Goal: Task Accomplishment & Management: Use online tool/utility

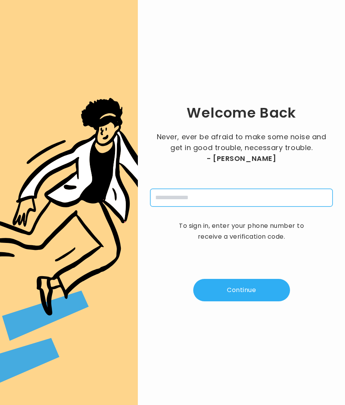
click at [205, 202] on input "tel" at bounding box center [241, 198] width 182 height 18
type input "**********"
click at [226, 291] on button "Continue" at bounding box center [241, 290] width 97 height 22
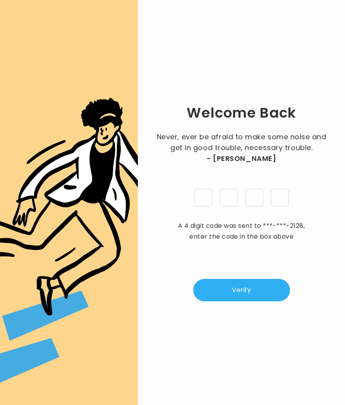
type input "*"
click at [265, 286] on button "Verify" at bounding box center [241, 290] width 97 height 22
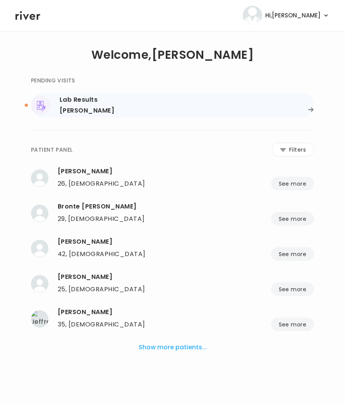
click at [110, 112] on div "Karen Cooper" at bounding box center [187, 110] width 254 height 11
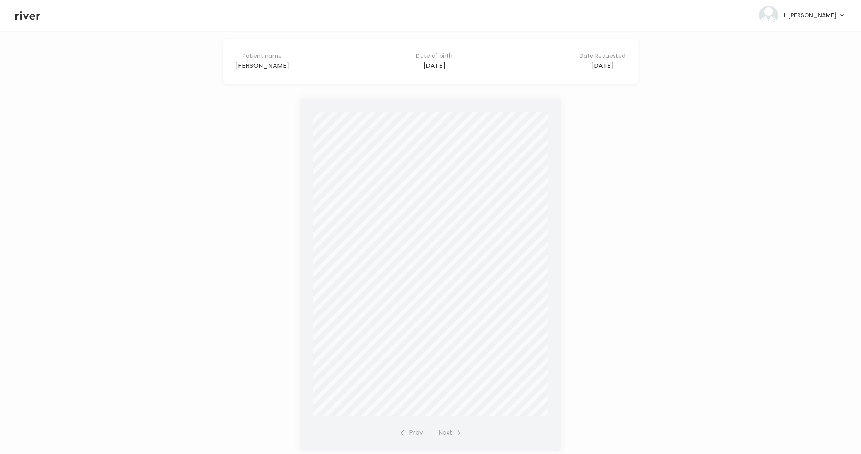
scroll to position [134, 0]
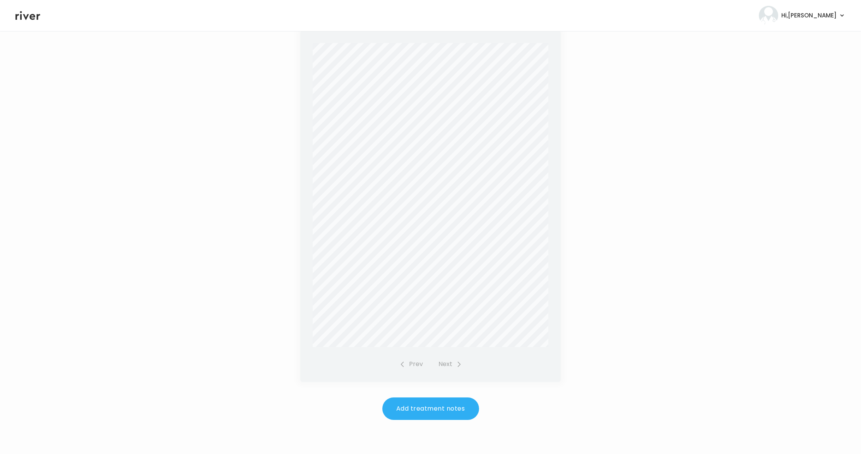
click at [345, 405] on button "Add treatment notes" at bounding box center [431, 408] width 97 height 22
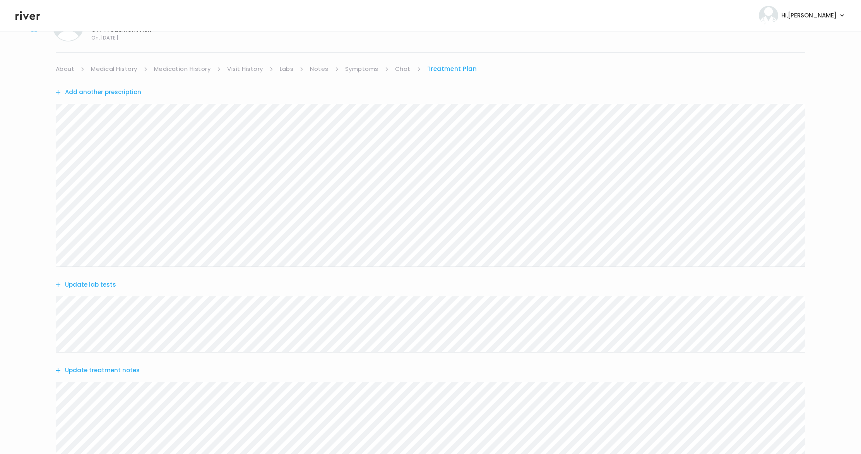
scroll to position [148, 0]
click at [91, 264] on button "Update treatment notes" at bounding box center [98, 261] width 84 height 11
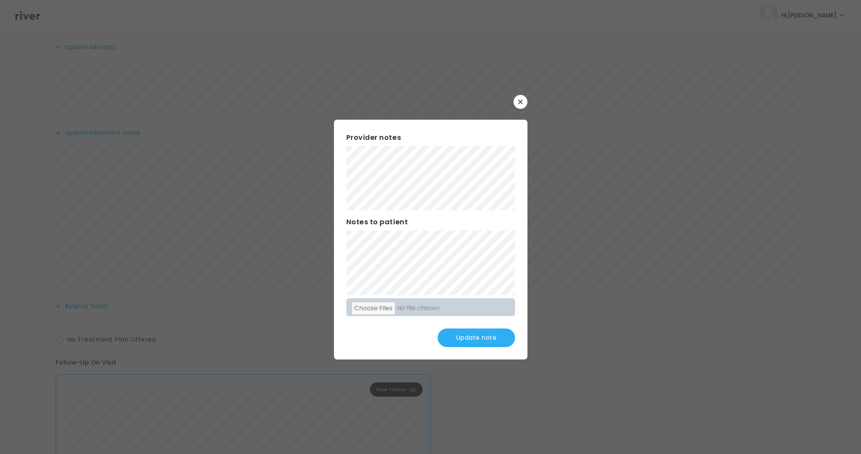
scroll to position [336, 0]
drag, startPoint x: 473, startPoint y: 338, endPoint x: 468, endPoint y: 333, distance: 7.1
click at [345, 337] on button "Update note" at bounding box center [476, 337] width 77 height 19
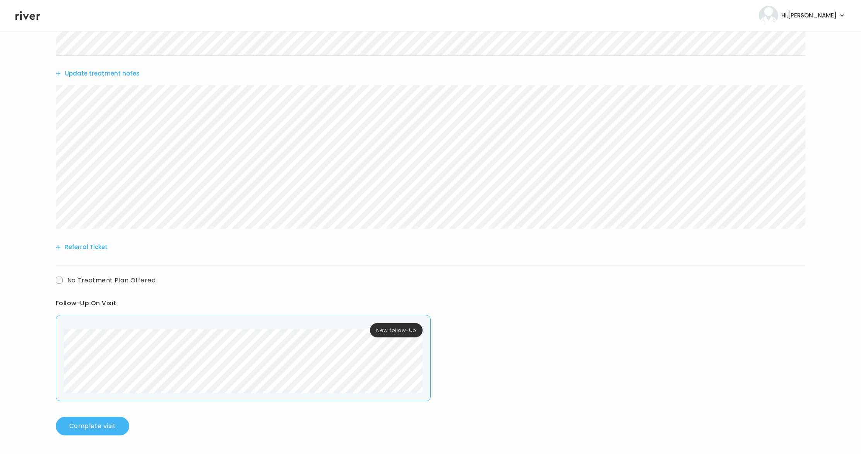
click at [98, 405] on button "Complete visit" at bounding box center [93, 426] width 74 height 19
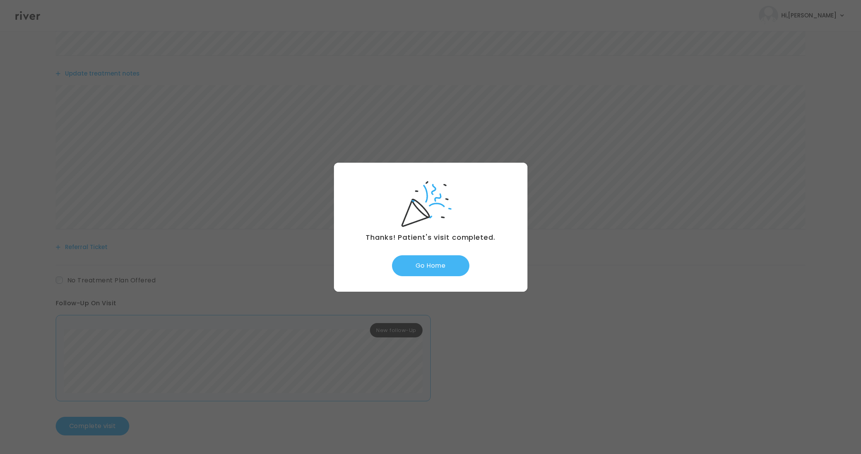
click at [345, 270] on button "Go Home" at bounding box center [430, 265] width 77 height 21
